Goal: Task Accomplishment & Management: Manage account settings

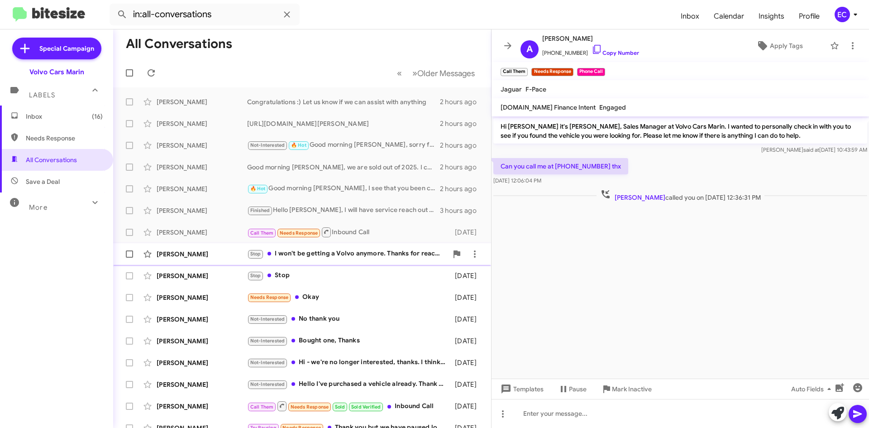
click at [296, 248] on div "[PERSON_NAME] Stop I won't be getting a Volvo anymore. Thanks for reaching out …" at bounding box center [302, 254] width 364 height 18
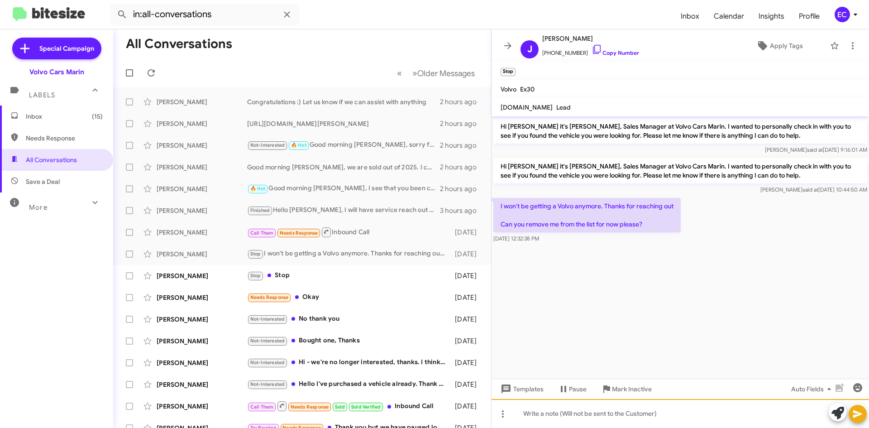
click at [550, 416] on div at bounding box center [681, 413] width 378 height 29
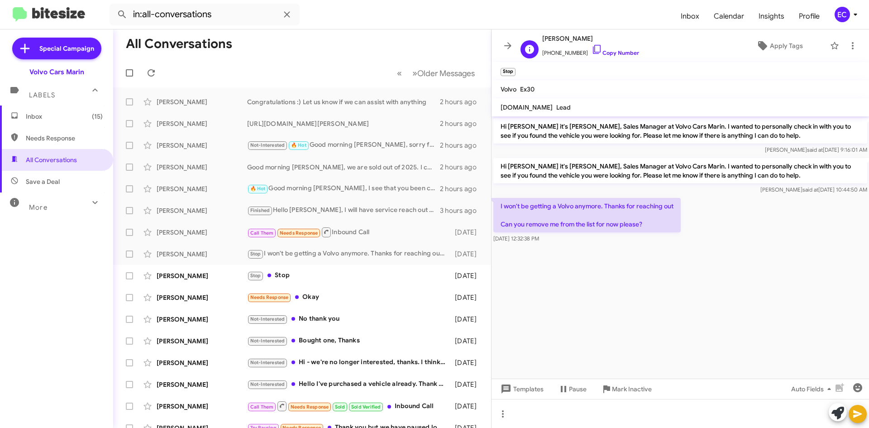
click at [615, 47] on span "[PHONE_NUMBER] Copy Number" at bounding box center [590, 51] width 97 height 14
click at [618, 51] on link "Copy Number" at bounding box center [616, 52] width 48 height 7
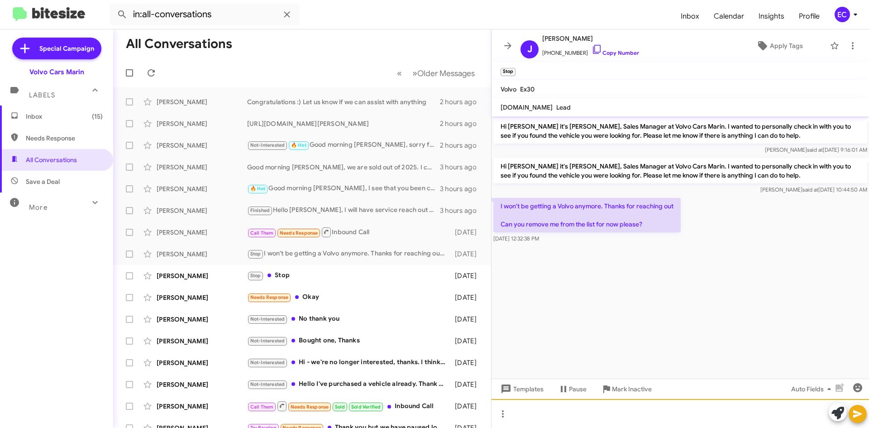
click at [563, 416] on div at bounding box center [681, 413] width 378 height 29
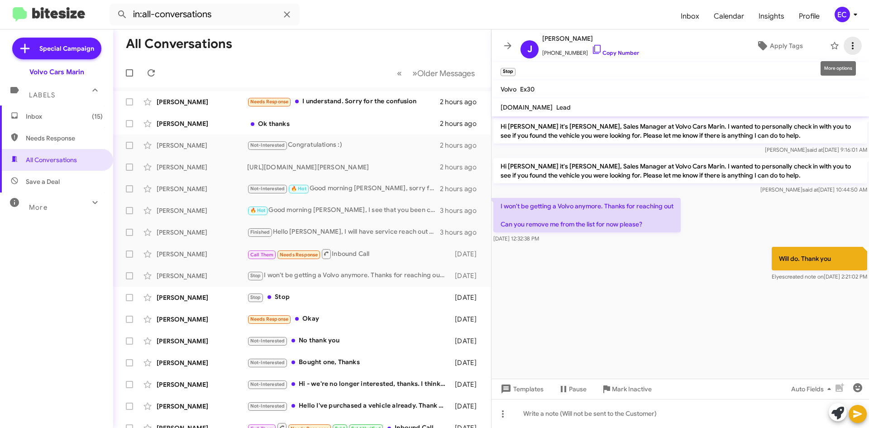
click at [853, 50] on icon at bounding box center [853, 45] width 11 height 11
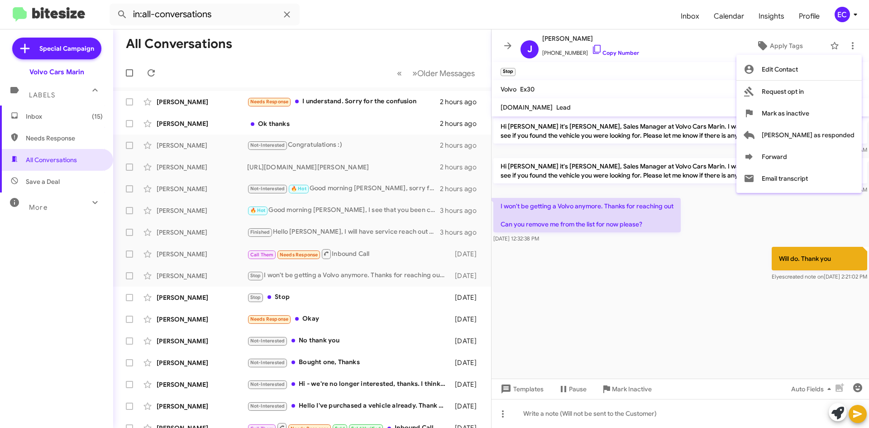
click at [730, 233] on div at bounding box center [434, 214] width 869 height 428
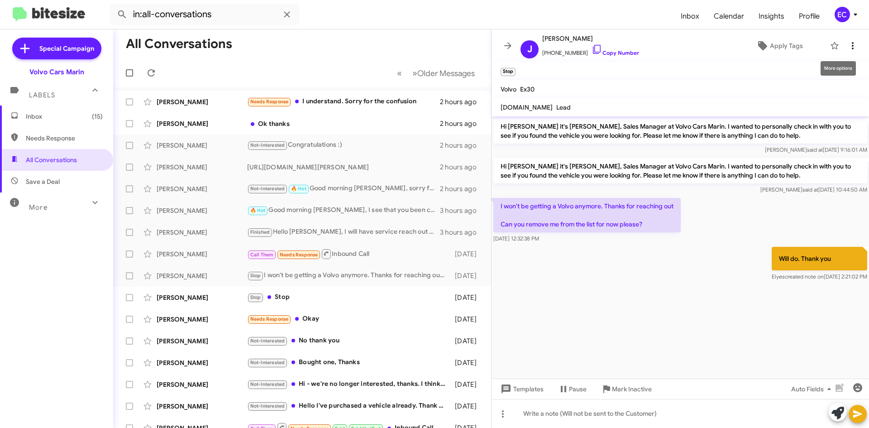
click at [852, 46] on icon at bounding box center [853, 45] width 11 height 11
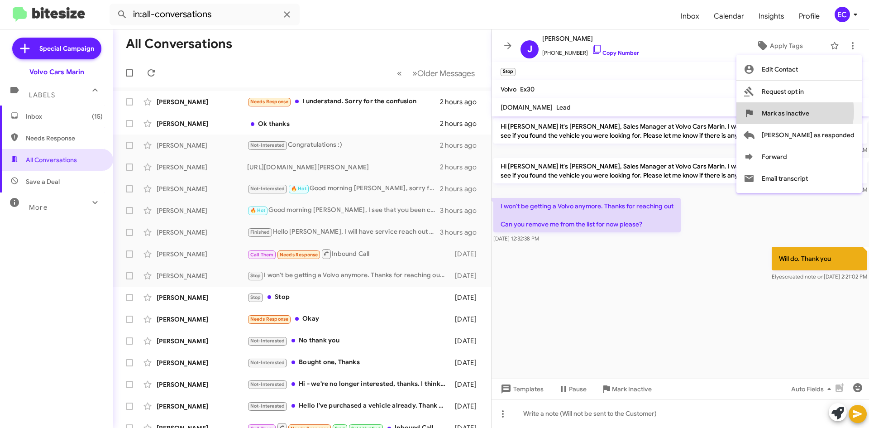
click at [810, 111] on span "Mark as inactive" at bounding box center [786, 113] width 48 height 22
